Goal: Task Accomplishment & Management: Complete application form

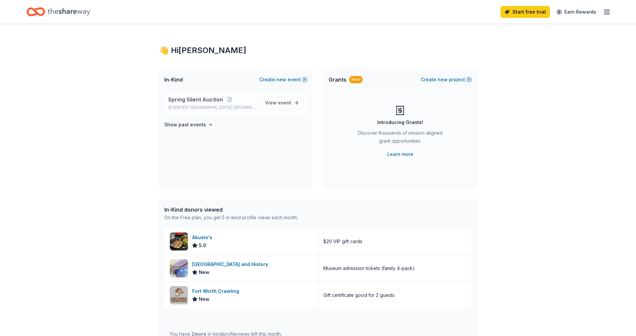
click at [191, 104] on div "Spring Silent Auction Mar 24, 2026 • Bedford, TX" at bounding box center [211, 102] width 87 height 15
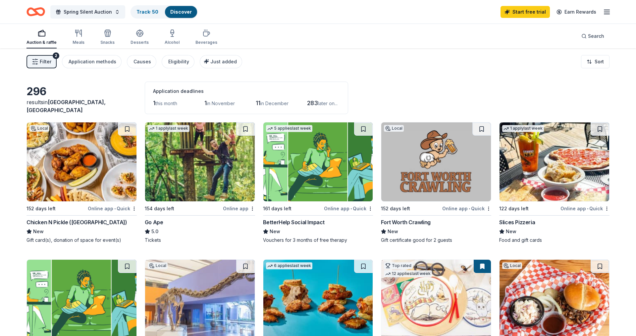
click at [606, 12] on line "button" at bounding box center [607, 12] width 5 height 0
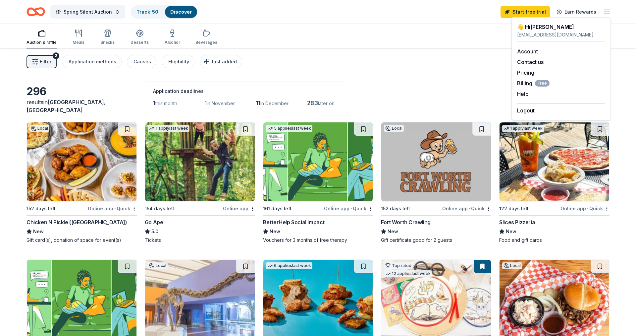
click at [607, 12] on icon "button" at bounding box center [607, 12] width 8 height 8
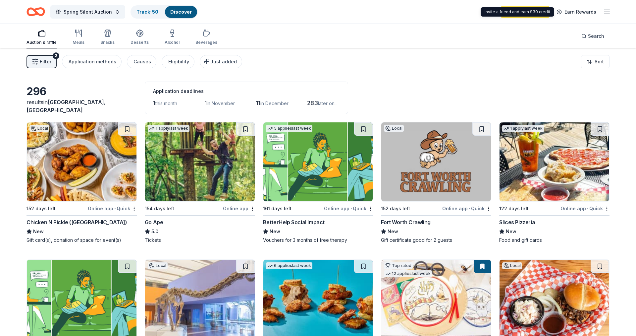
click at [531, 17] on link "Start free trial" at bounding box center [525, 12] width 49 height 12
click at [531, 15] on link "Start free trial" at bounding box center [525, 12] width 49 height 12
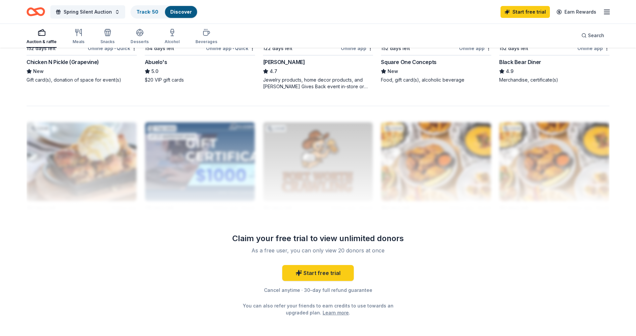
scroll to position [621, 0]
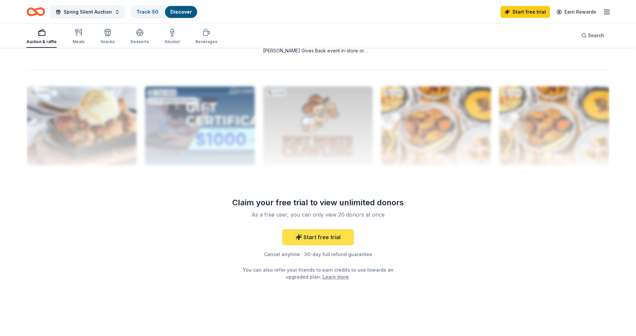
click at [332, 236] on link "Start free trial" at bounding box center [318, 237] width 72 height 16
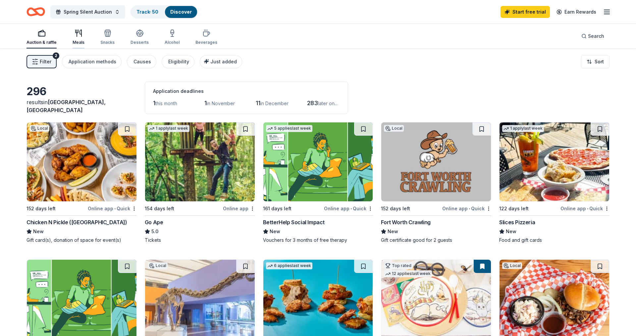
click at [83, 39] on div "Meals" at bounding box center [79, 37] width 12 height 16
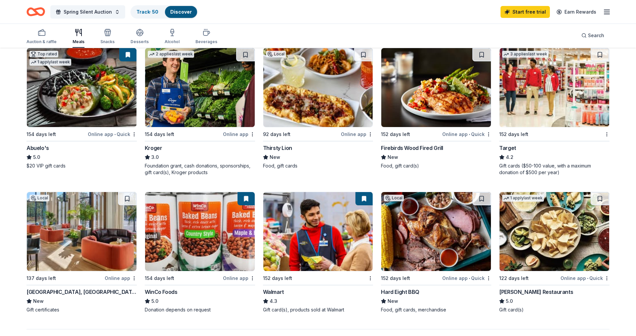
scroll to position [372, 0]
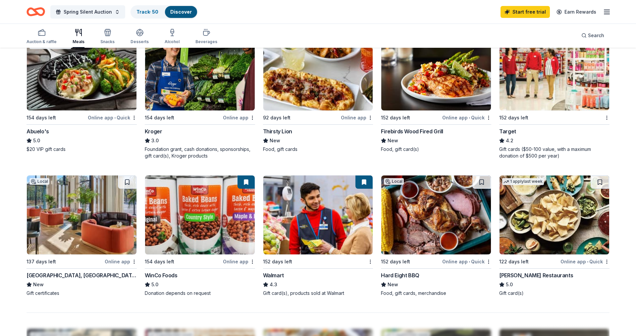
click at [312, 102] on img at bounding box center [319, 70] width 110 height 79
click at [584, 97] on img at bounding box center [555, 70] width 110 height 79
click at [349, 238] on img at bounding box center [319, 214] width 110 height 79
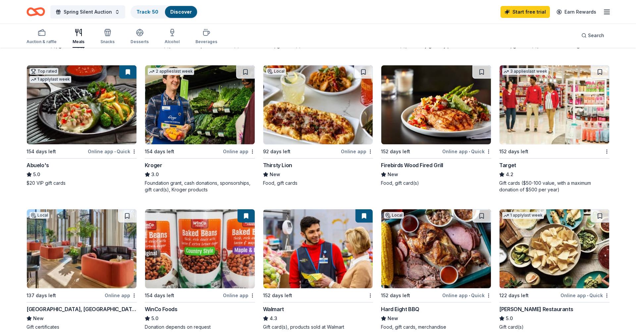
scroll to position [169, 0]
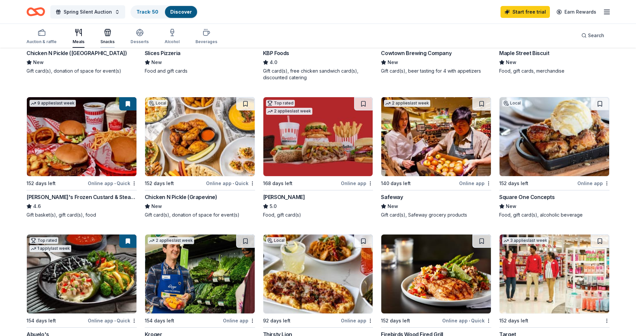
click at [102, 31] on div "button" at bounding box center [107, 33] width 14 height 8
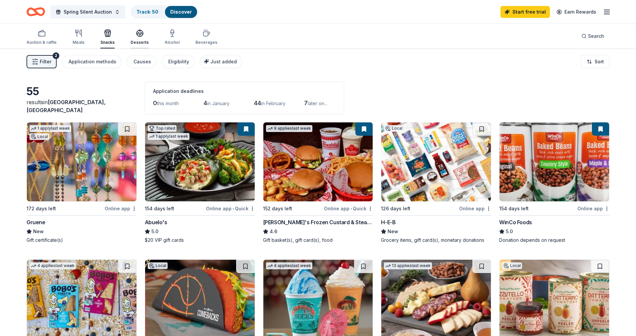
click at [131, 37] on div "button" at bounding box center [140, 33] width 18 height 8
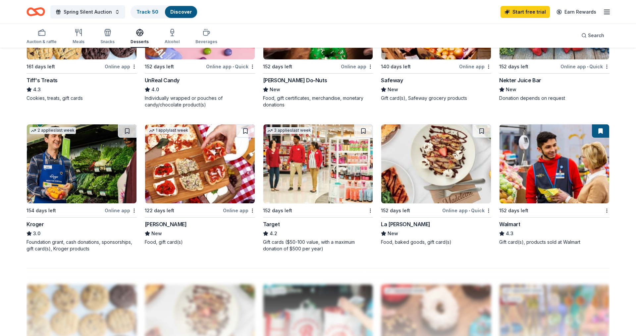
scroll to position [440, 0]
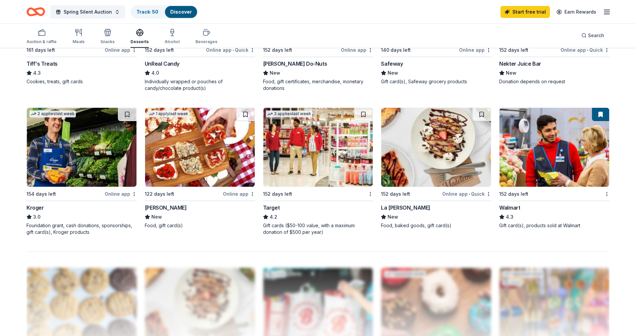
click at [531, 177] on img at bounding box center [555, 147] width 110 height 79
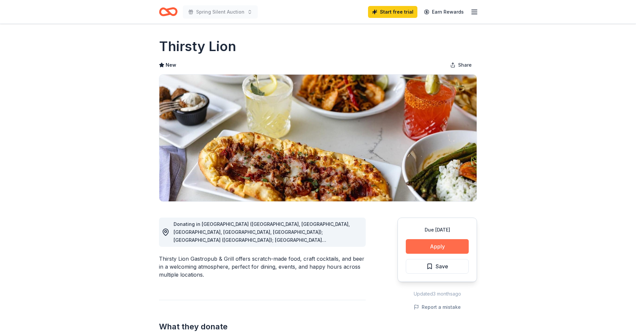
click at [430, 246] on button "Apply" at bounding box center [437, 246] width 63 height 15
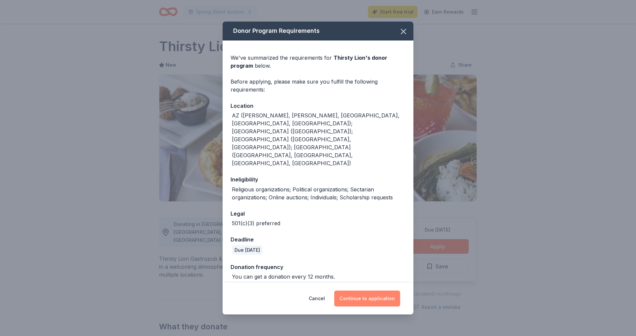
click at [363, 294] on button "Continue to application" at bounding box center [367, 298] width 66 height 16
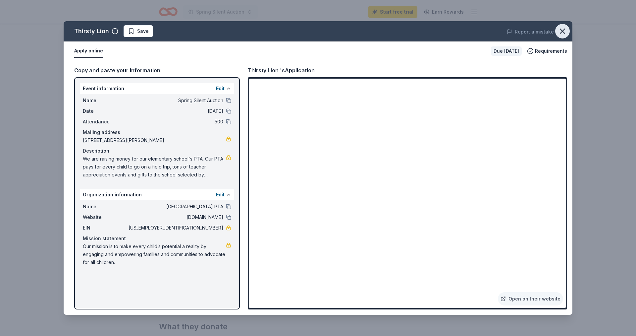
click at [564, 29] on icon "button" at bounding box center [562, 31] width 9 height 9
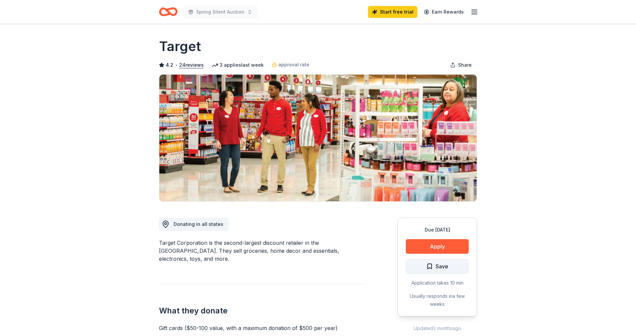
scroll to position [68, 0]
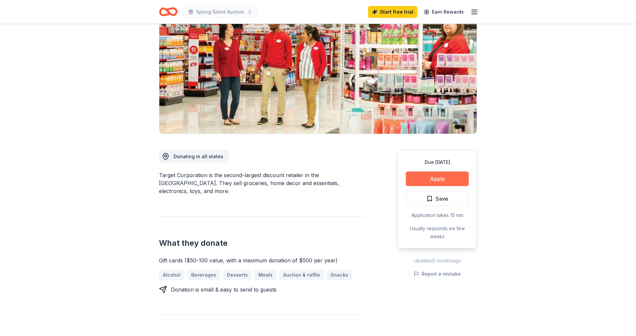
click at [433, 181] on button "Apply" at bounding box center [437, 178] width 63 height 15
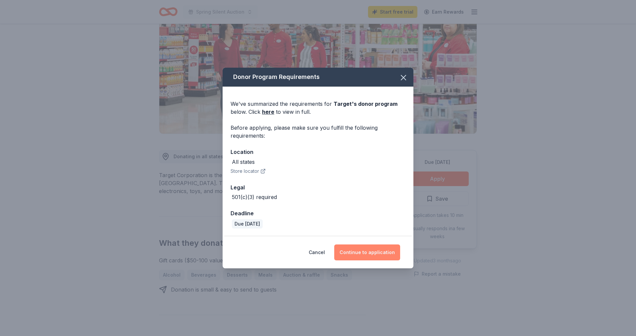
click at [372, 258] on button "Continue to application" at bounding box center [367, 252] width 66 height 16
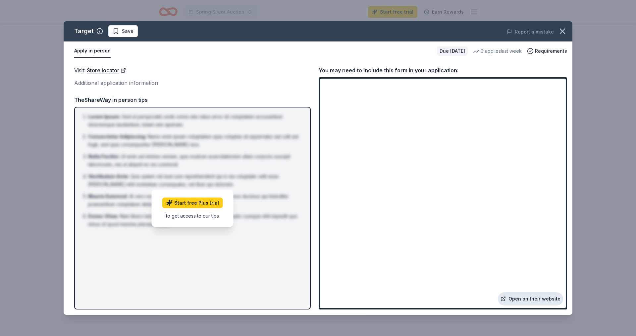
click at [538, 296] on link "Open on their website" at bounding box center [530, 298] width 65 height 13
click at [564, 31] on icon "button" at bounding box center [562, 31] width 9 height 9
